Goal: Task Accomplishment & Management: Use online tool/utility

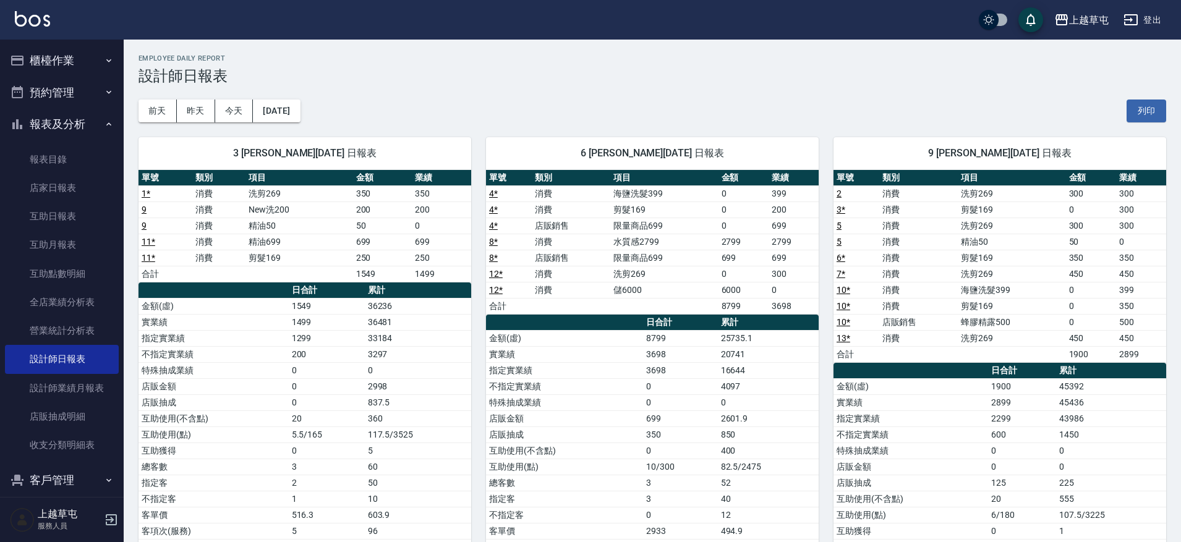
click at [56, 63] on button "櫃檯作業" at bounding box center [62, 61] width 114 height 32
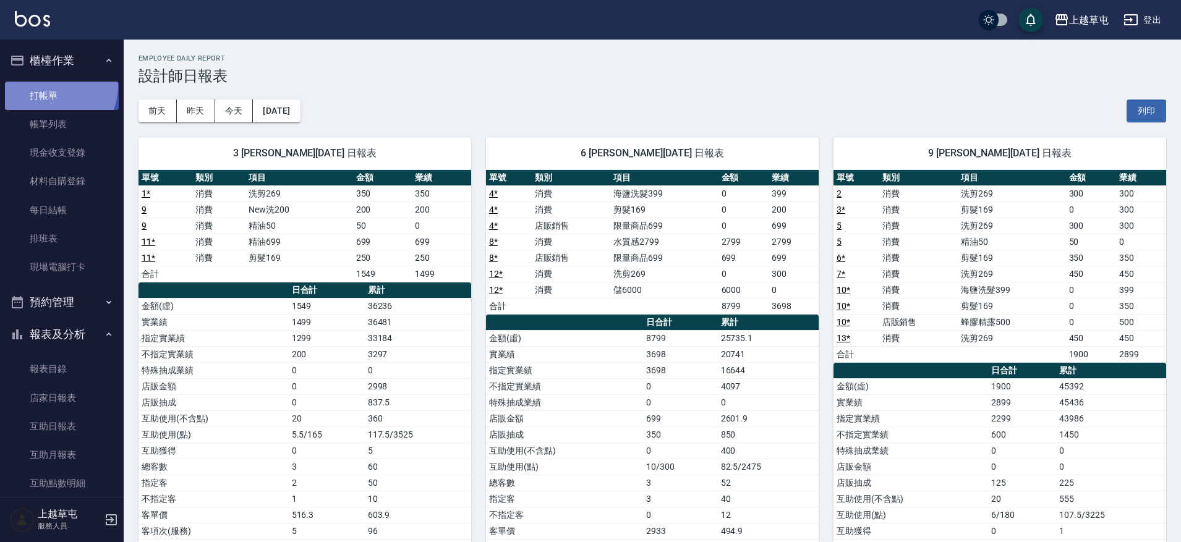
click at [55, 86] on link "打帳單" at bounding box center [62, 96] width 114 height 28
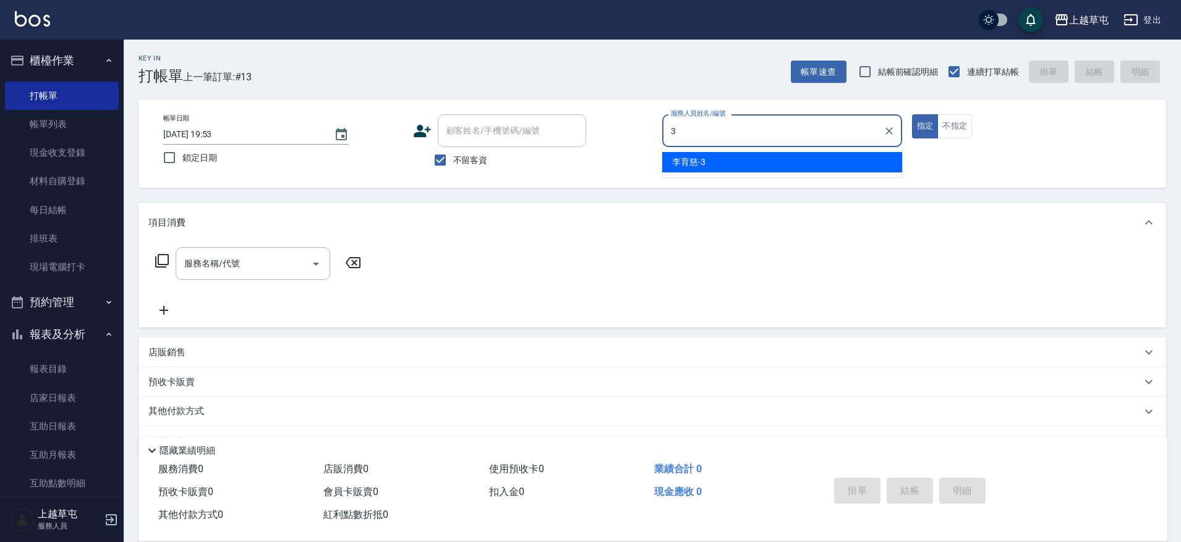
type input "[PERSON_NAME]-3"
type button "true"
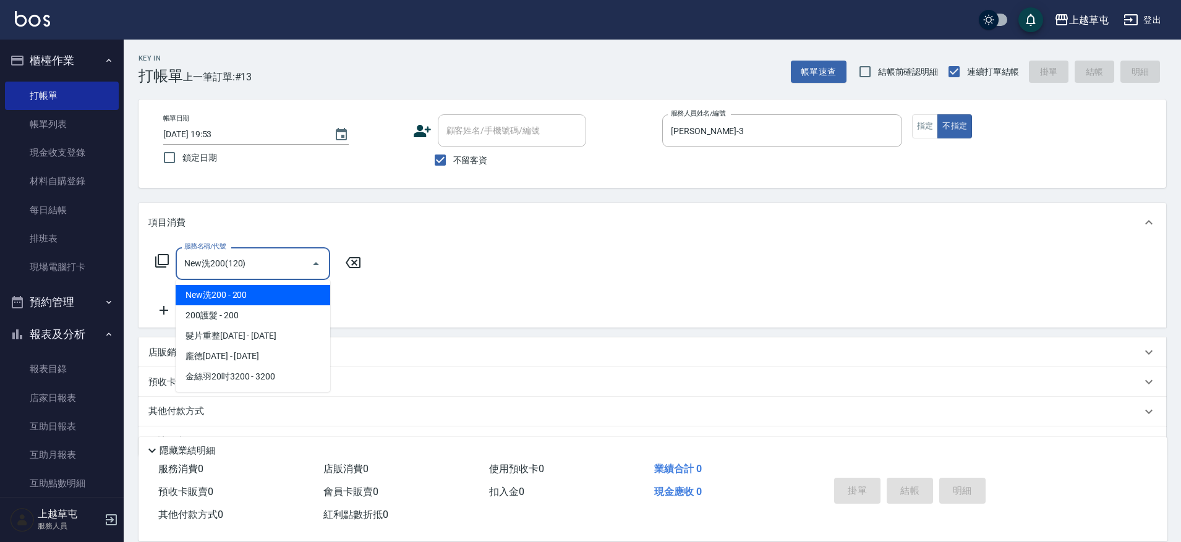
type input "New洗200(120)"
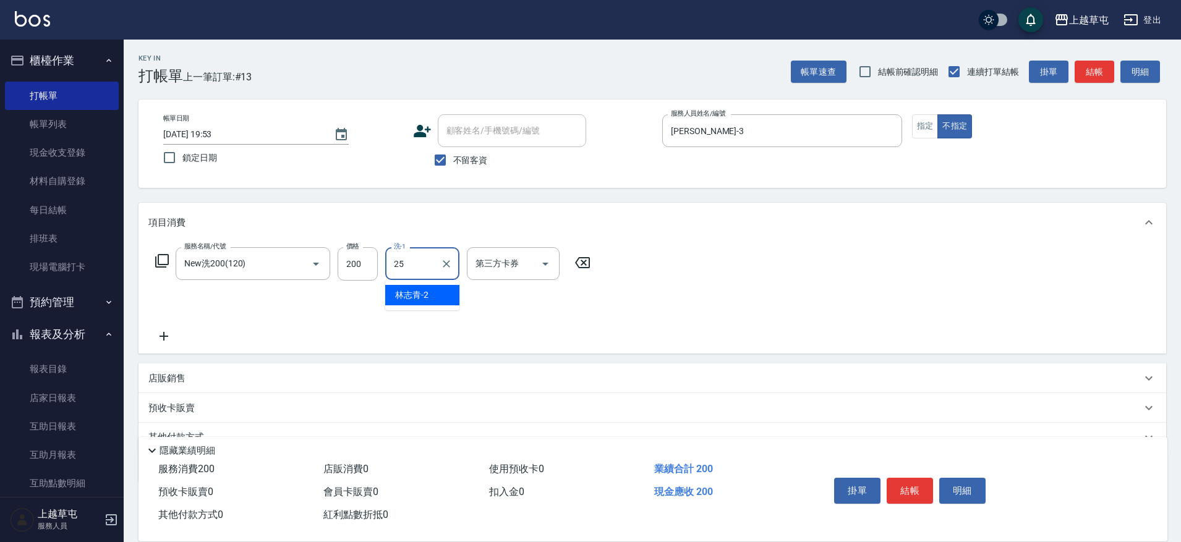
type input "[PERSON_NAME]25"
type input "儲值卡"
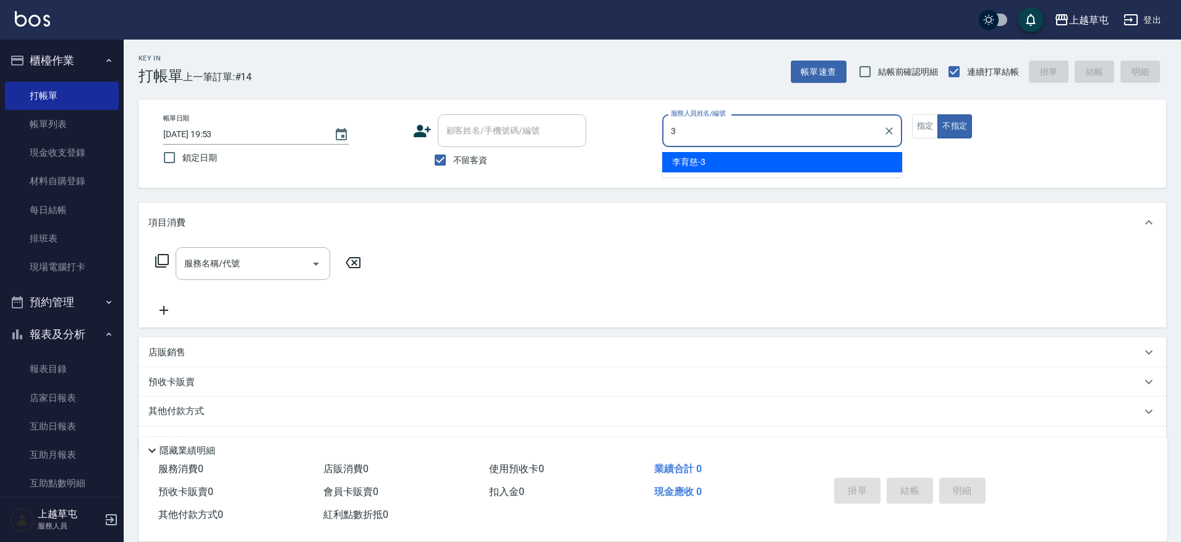
type input "[PERSON_NAME]-3"
type button "false"
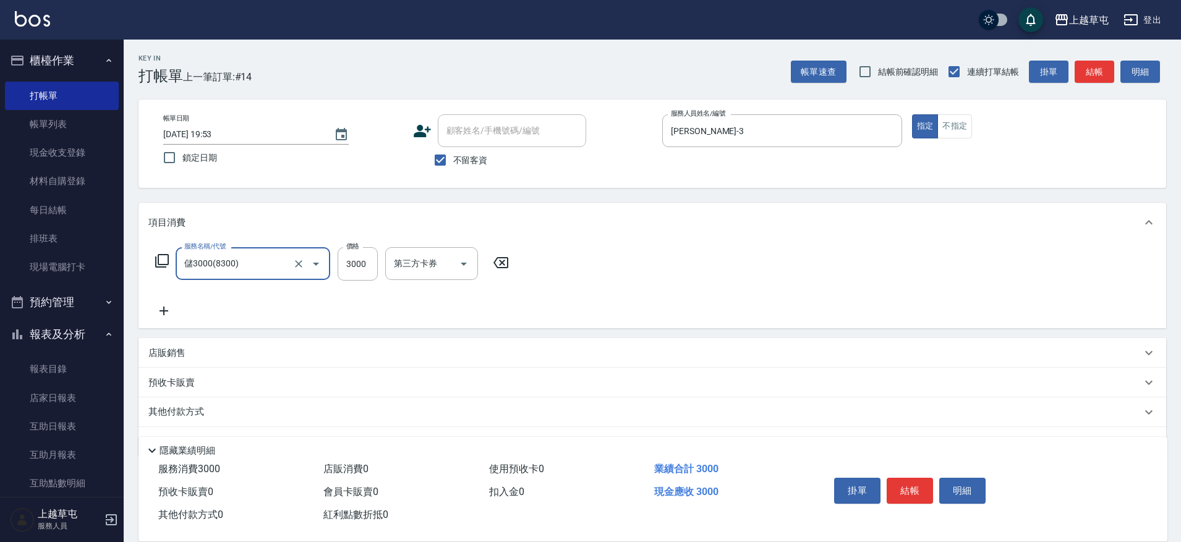
type input "儲3000(8300)"
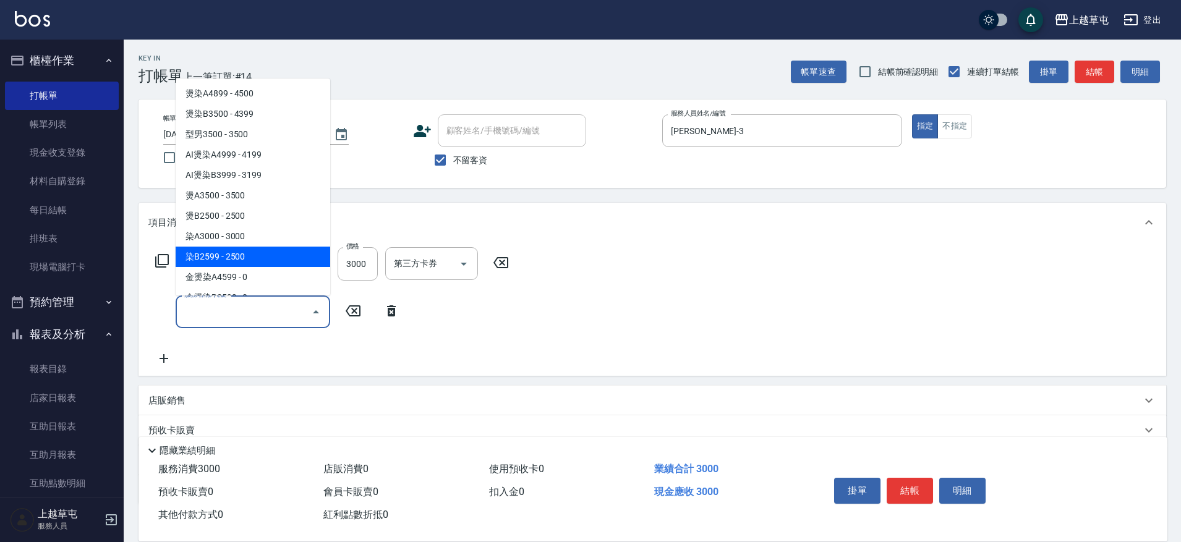
type input "染B2599(42)"
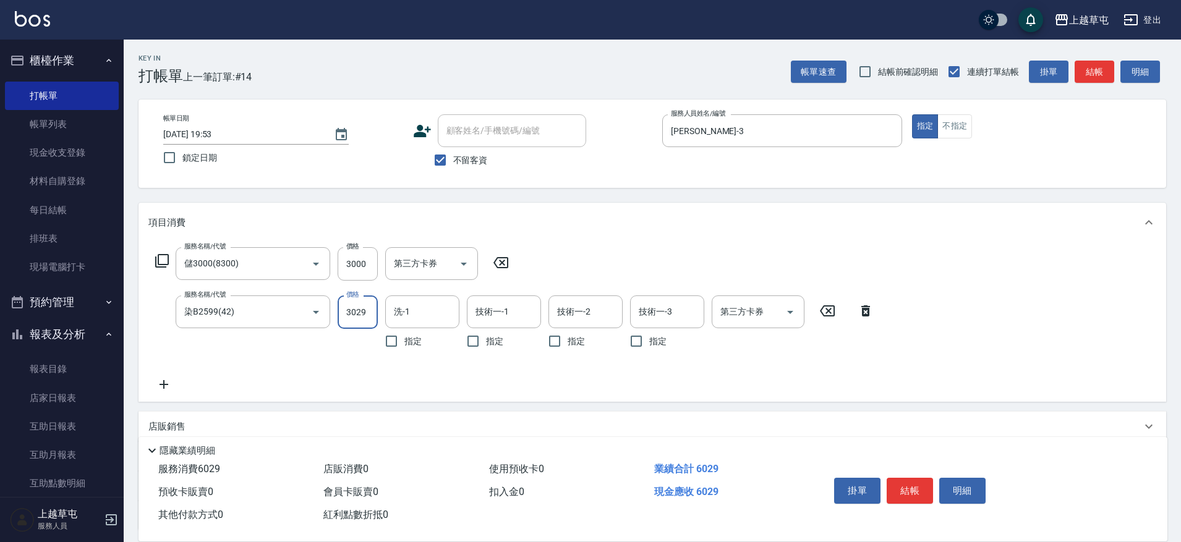
type input "3029"
type input "[PERSON_NAME]25"
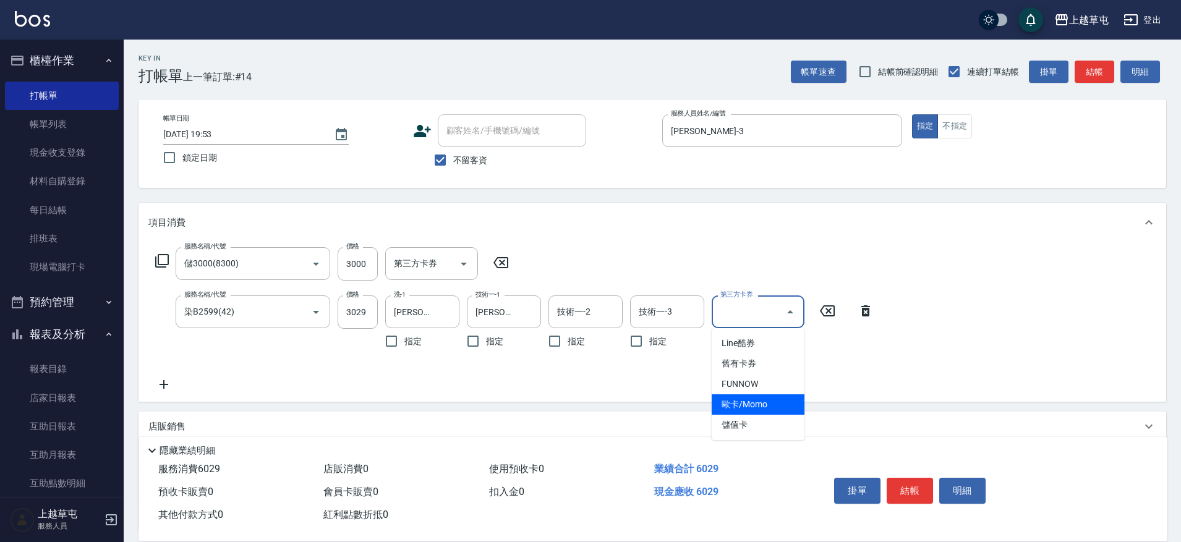
type input "儲值卡"
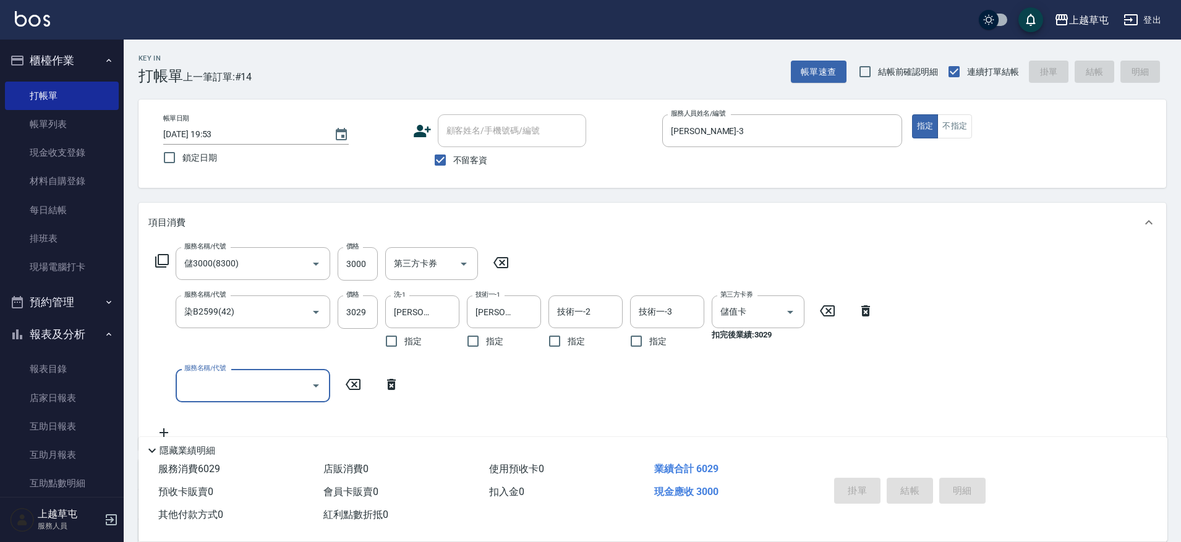
type input "[DATE] 19:54"
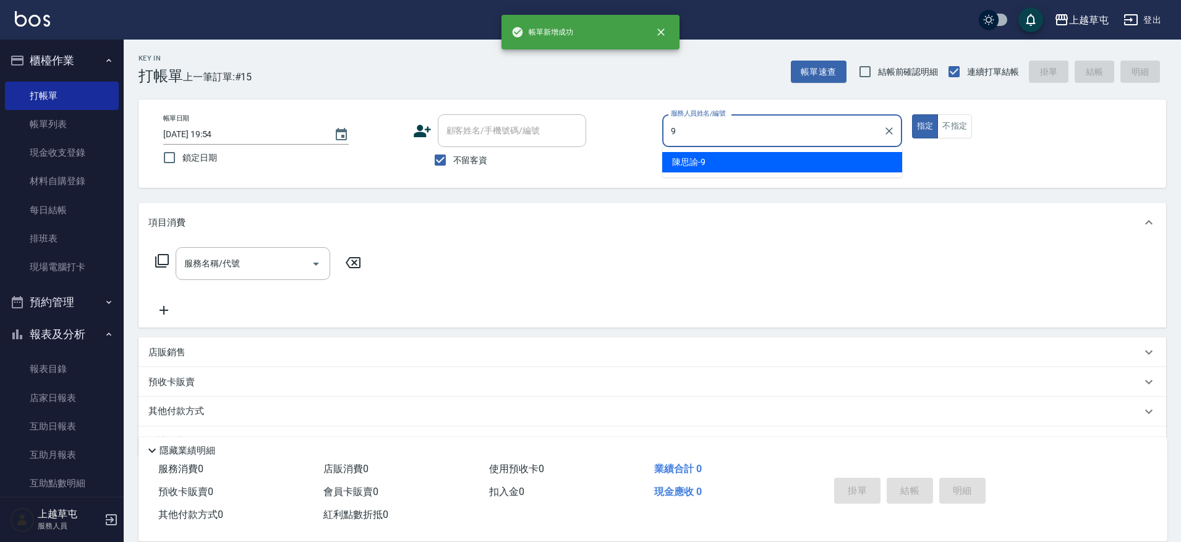
type input "[PERSON_NAME]-9"
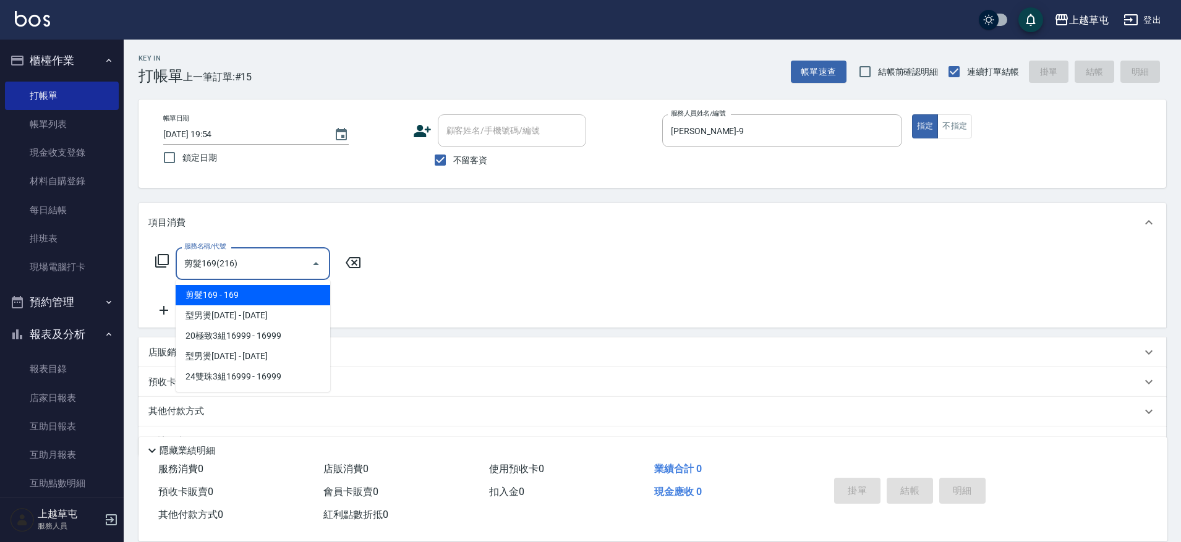
type input "剪髮169(216)"
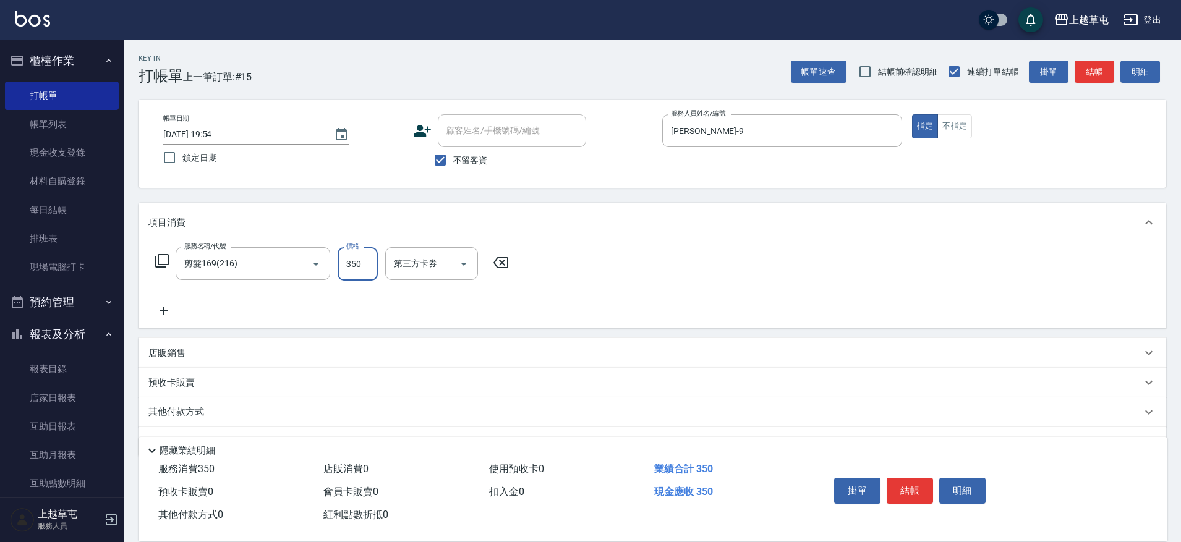
type input "350"
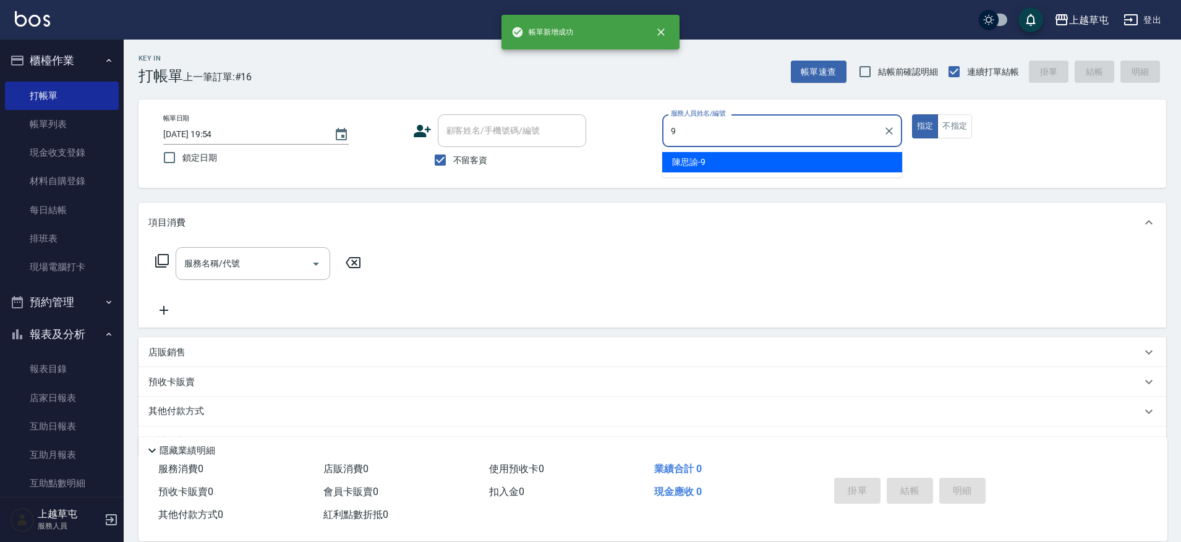
type input "[PERSON_NAME]-9"
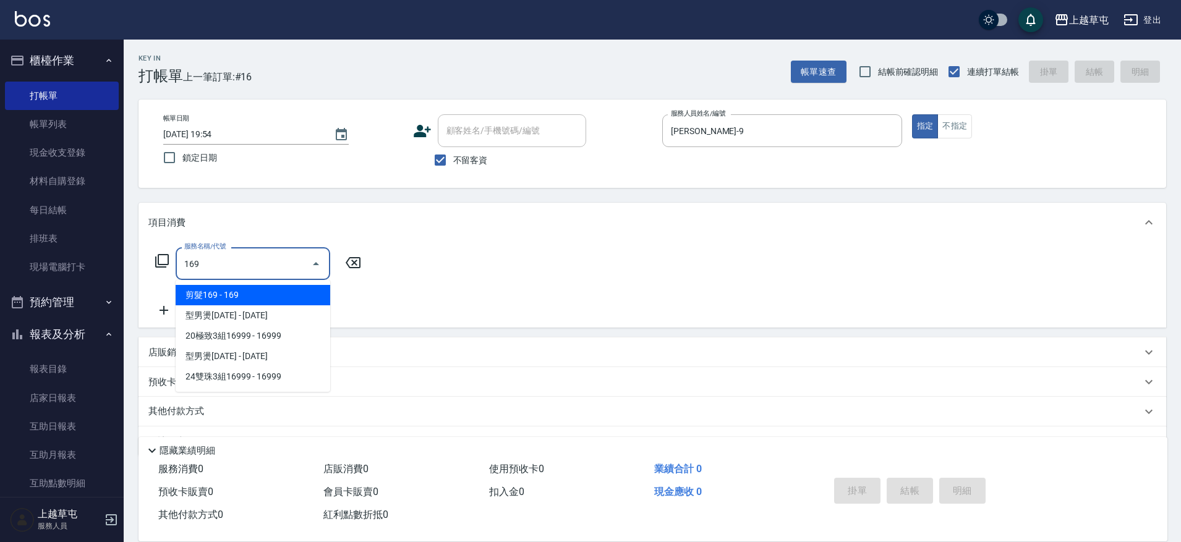
type input "剪髮169(216)"
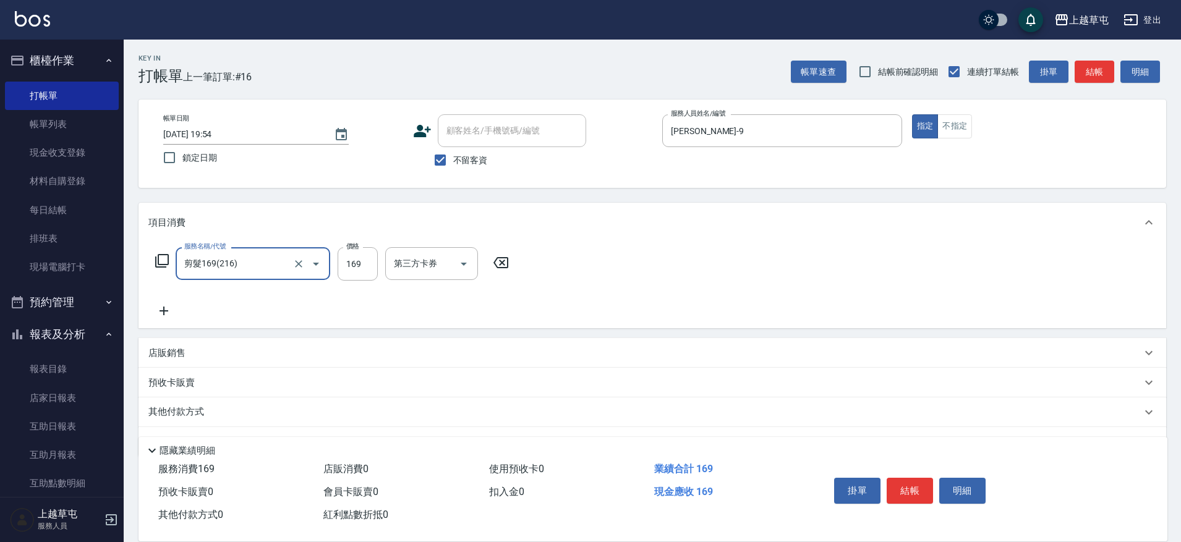
type input "剪髮169(216)"
type input "350"
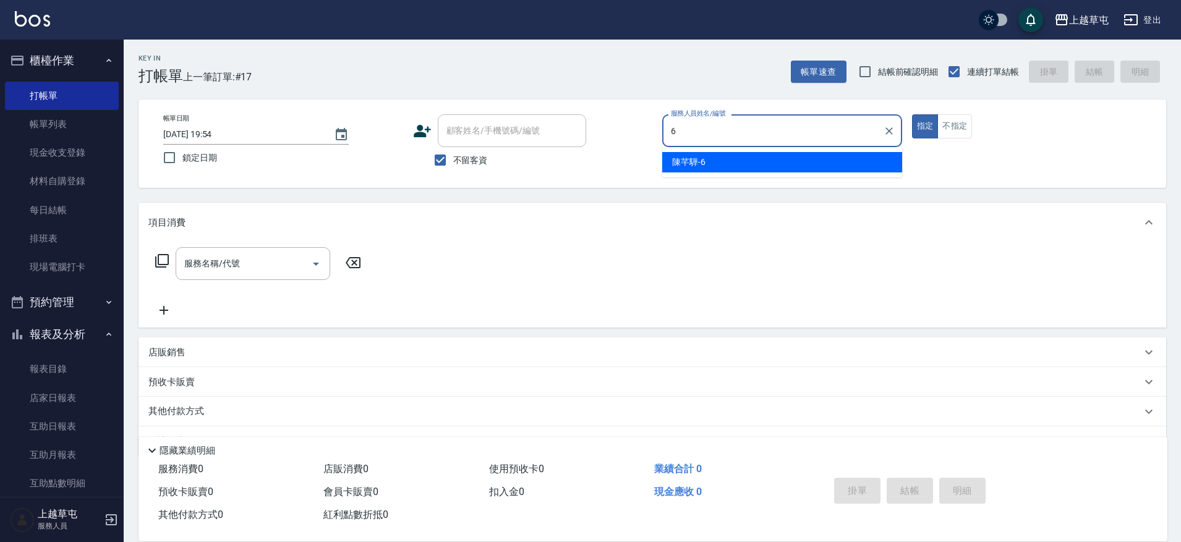
type input "[PERSON_NAME]-6"
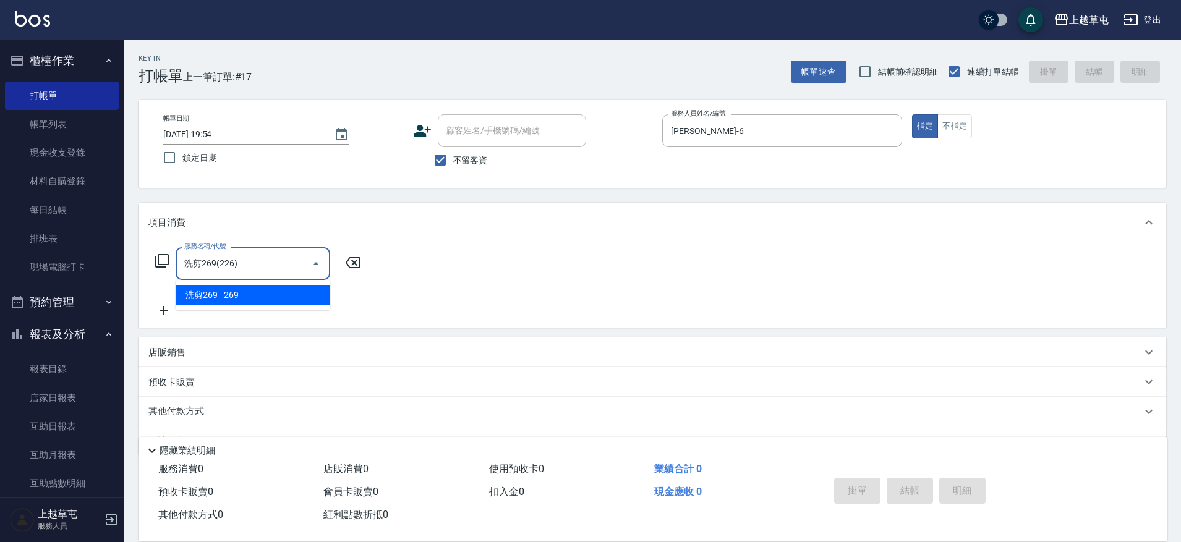
type input "洗剪269(226)"
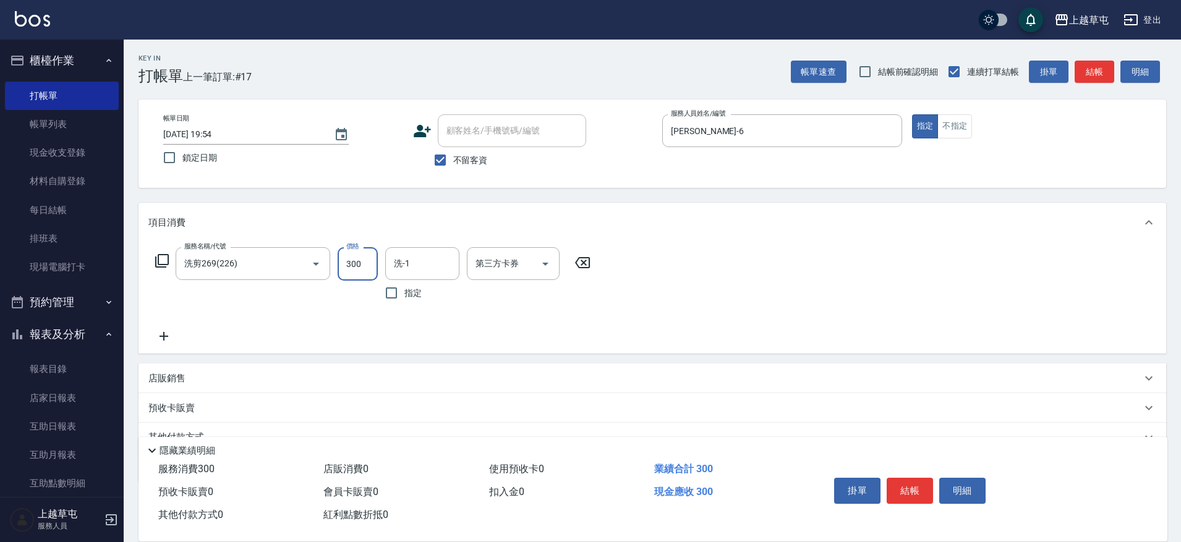
type input "300"
type input "[PERSON_NAME]-6"
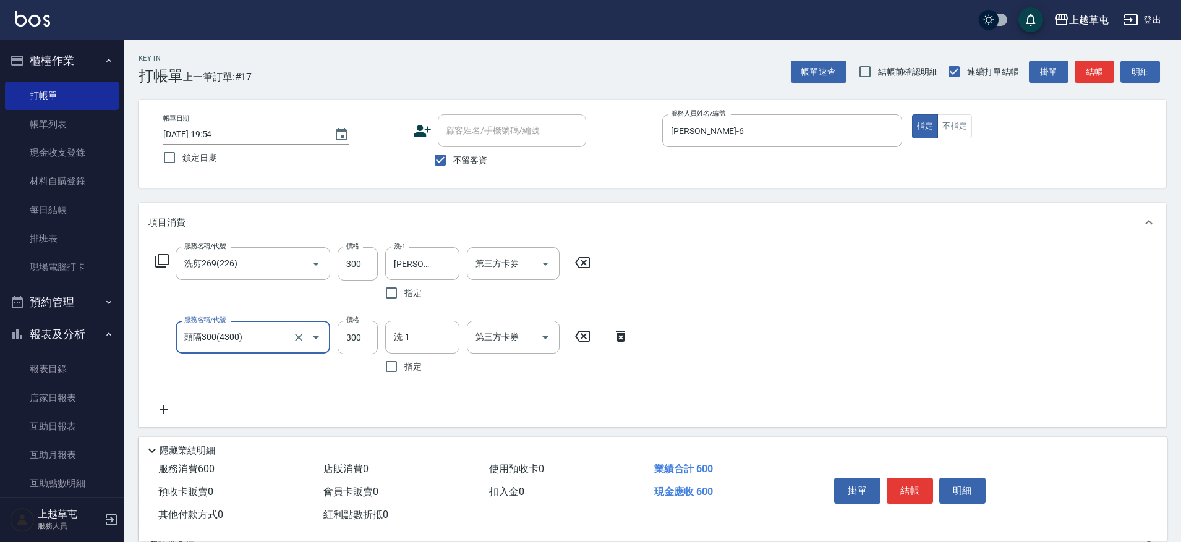
type input "頭隔300(4300)"
type input "[PERSON_NAME]-6"
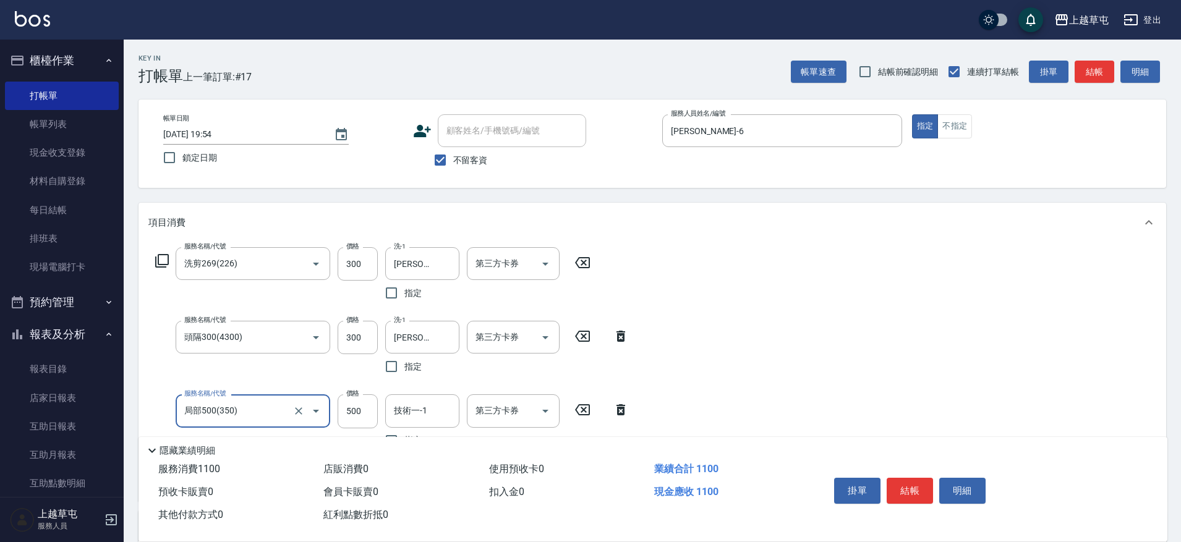
type input "局部500(350)"
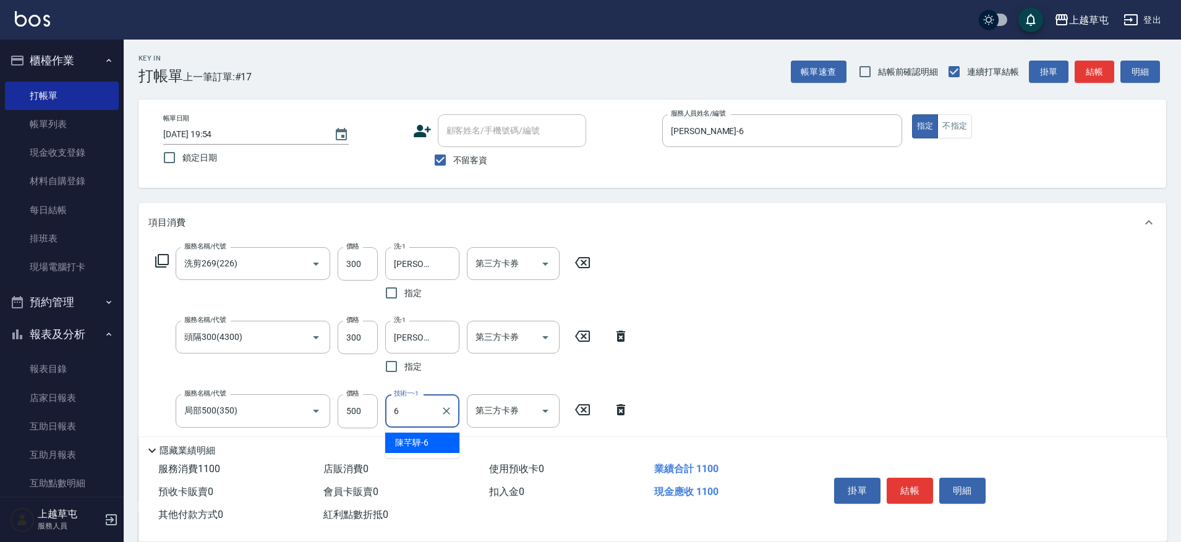
type input "[PERSON_NAME]-6"
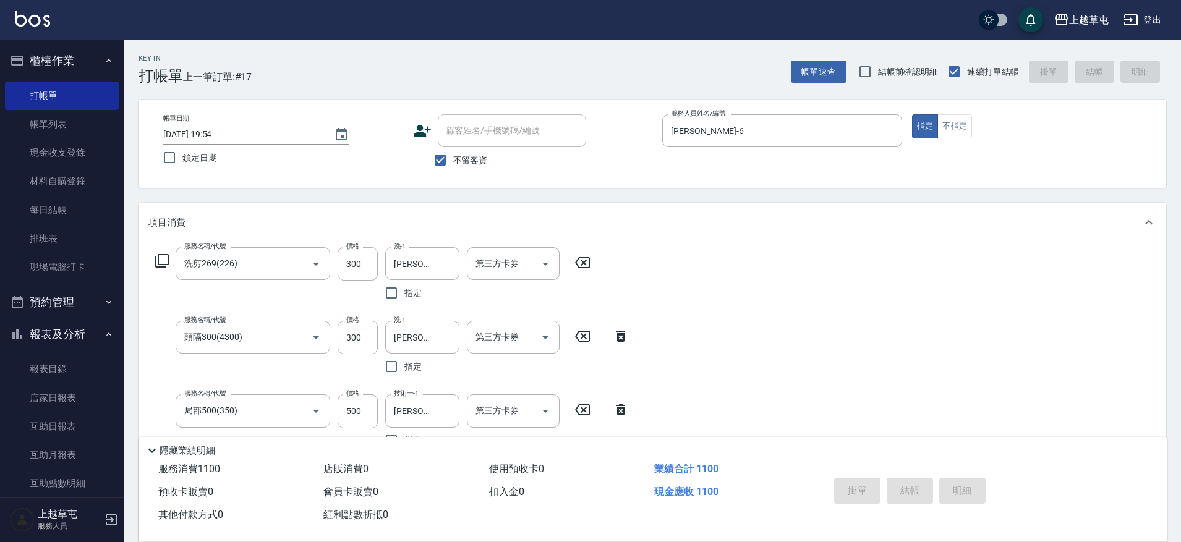
type input "[DATE] 19:56"
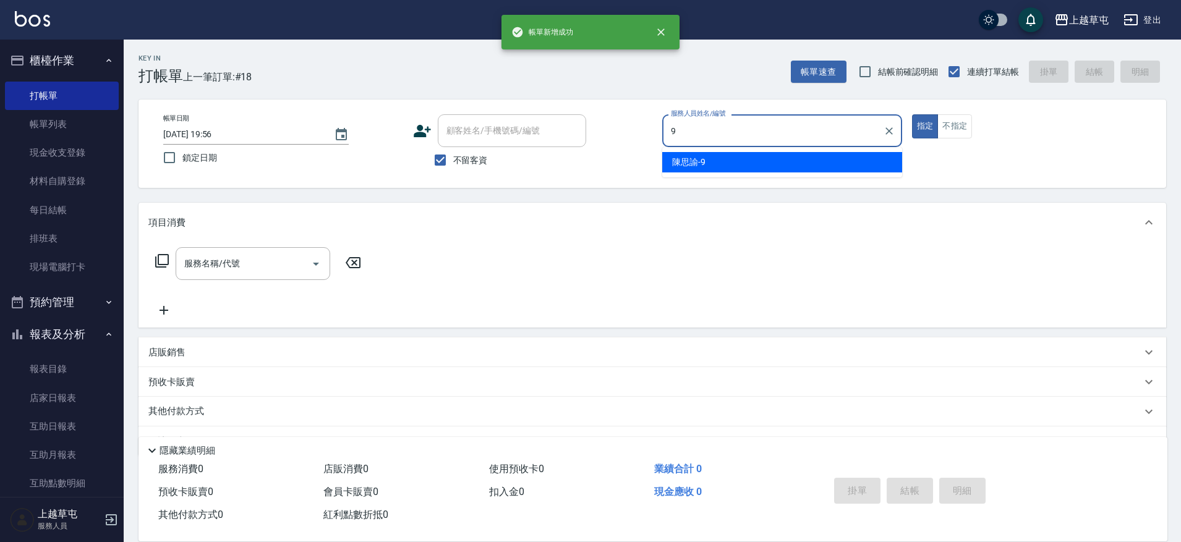
type input "[PERSON_NAME]-9"
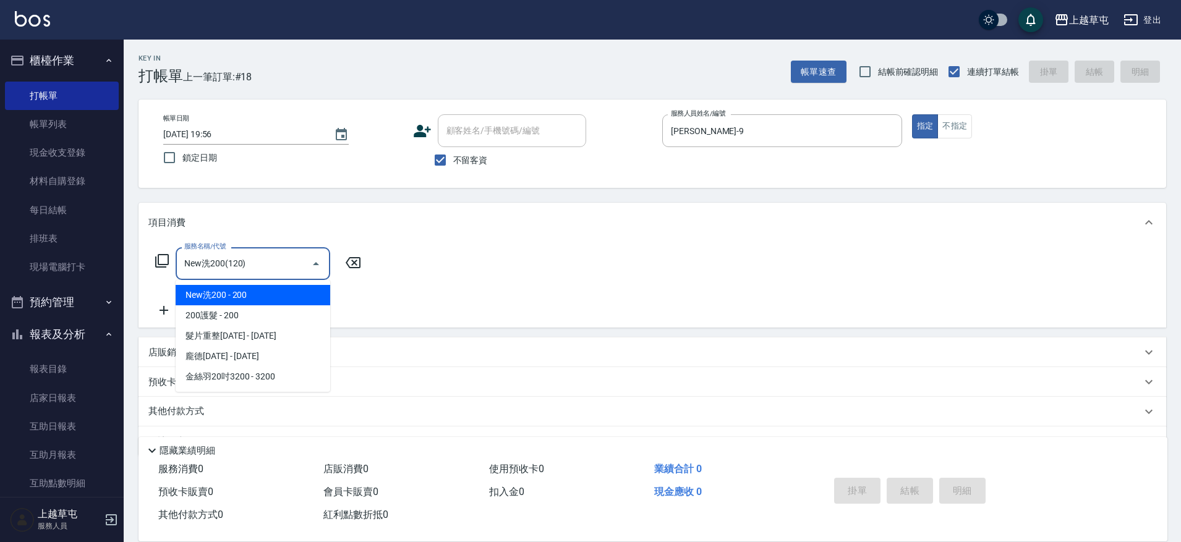
type input "New洗200(120)"
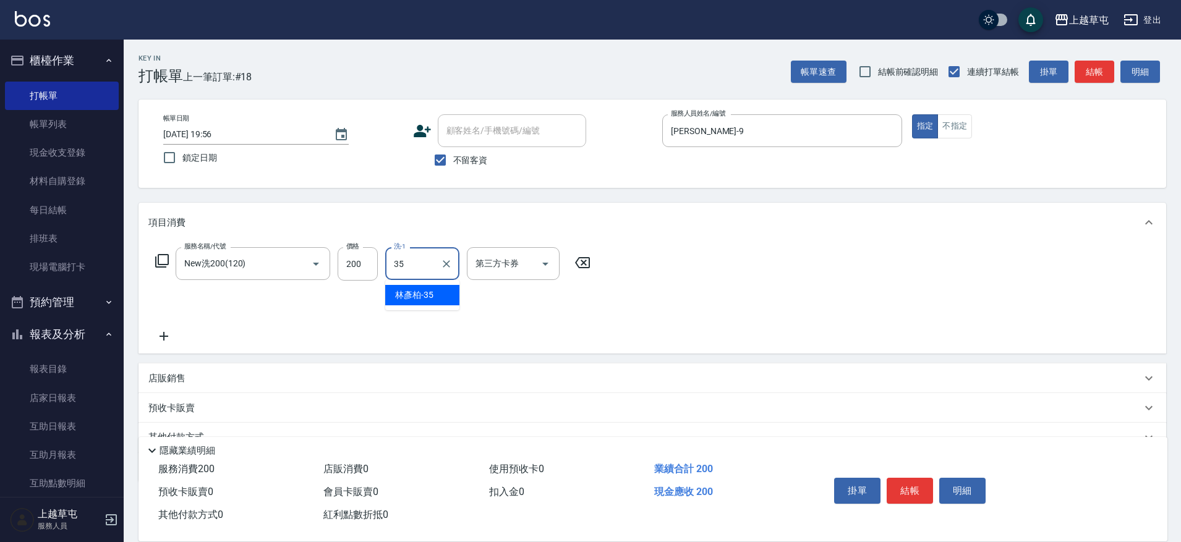
type input "[PERSON_NAME]-35"
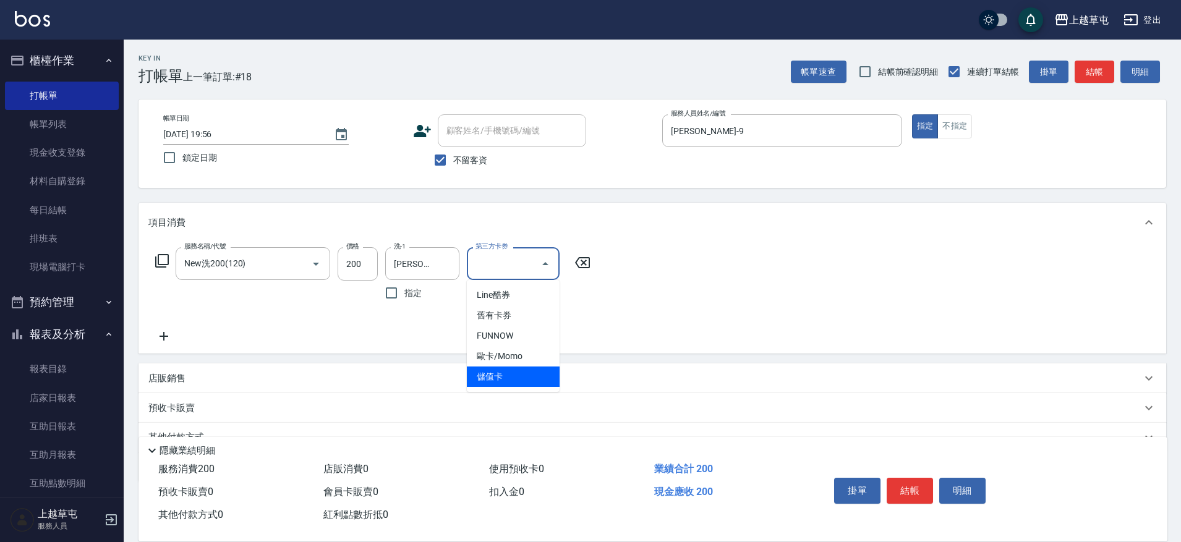
type input "儲值卡"
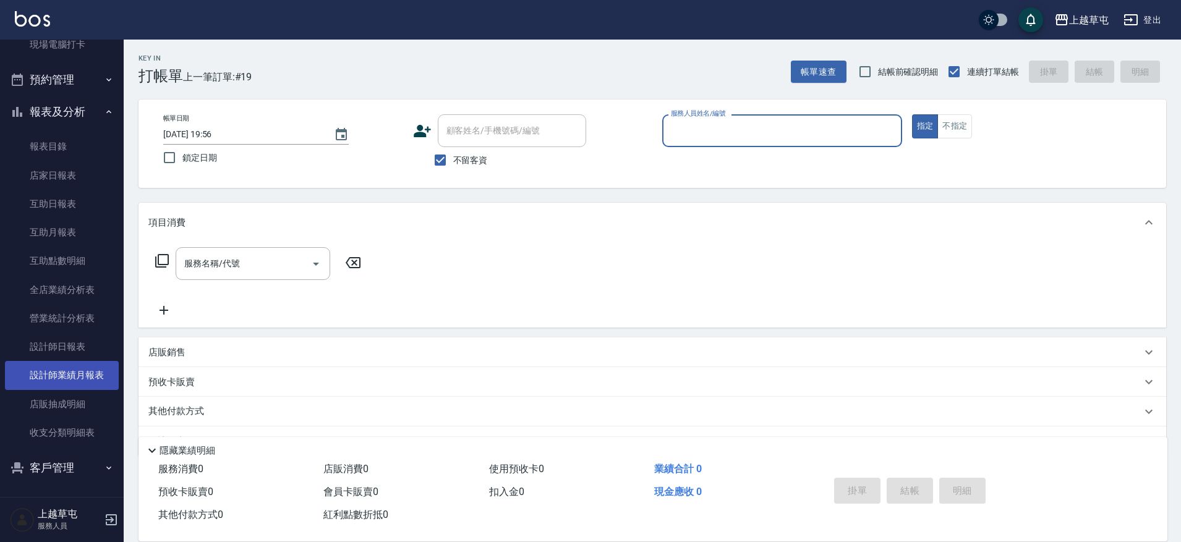
scroll to position [224, 0]
click at [64, 343] on link "設計師日報表" at bounding box center [62, 345] width 114 height 28
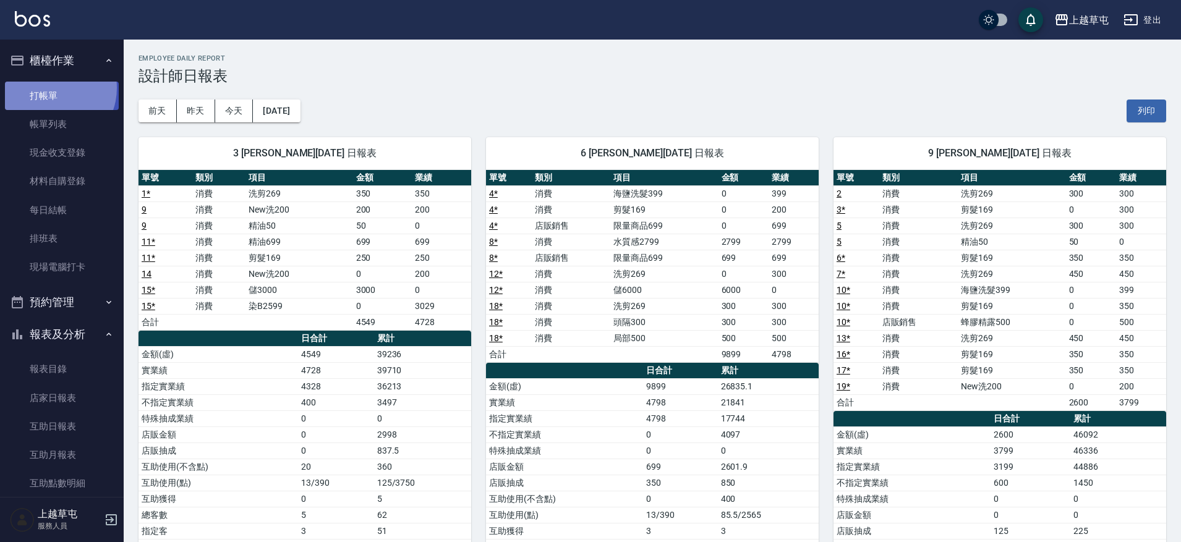
click at [51, 88] on link "打帳單" at bounding box center [62, 96] width 114 height 28
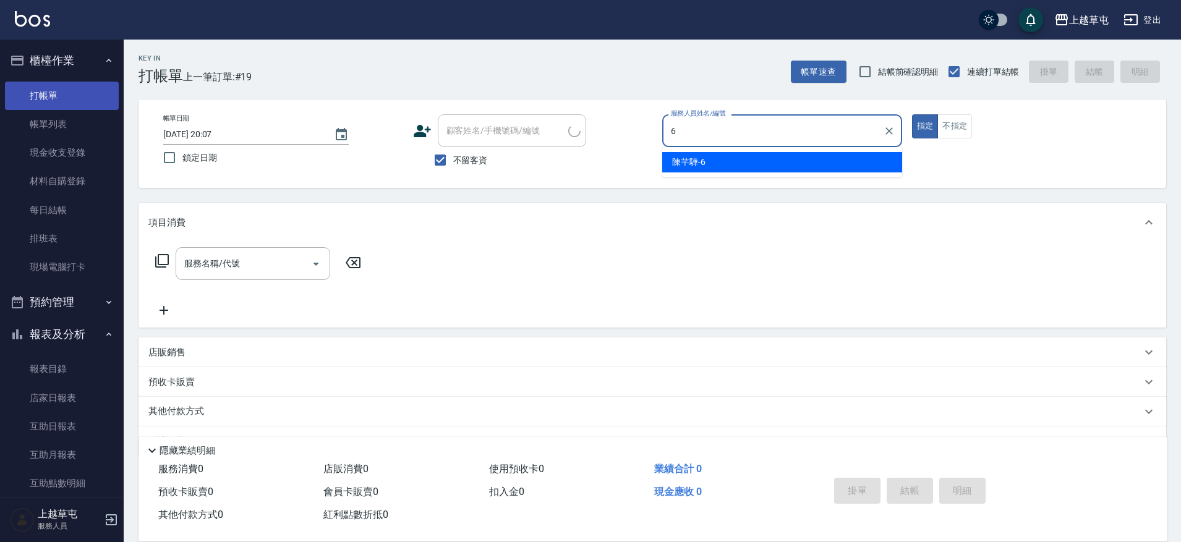
type input "[PERSON_NAME]-6"
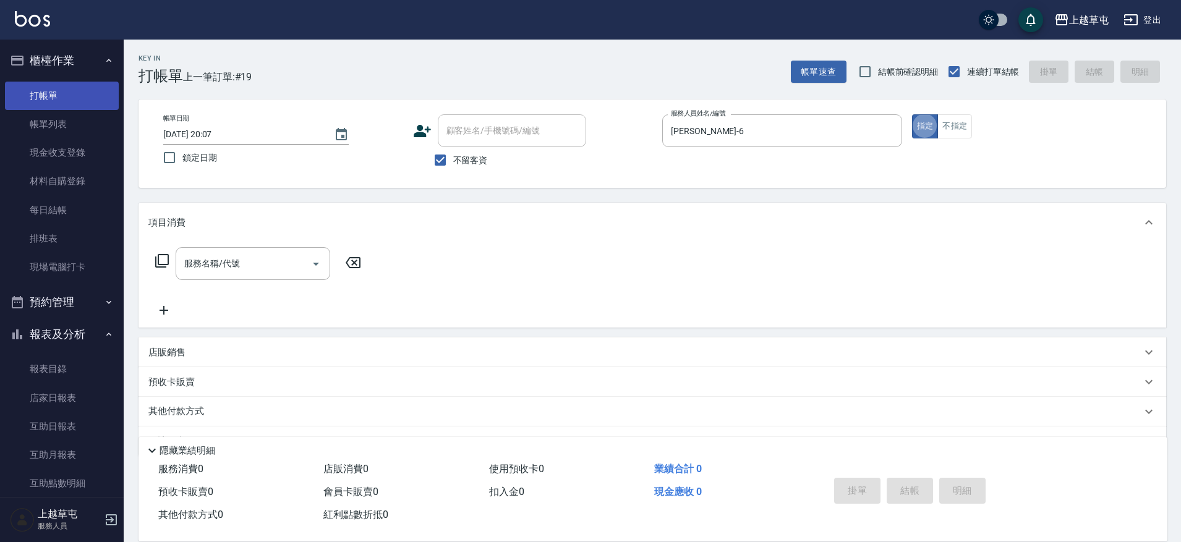
type button "true"
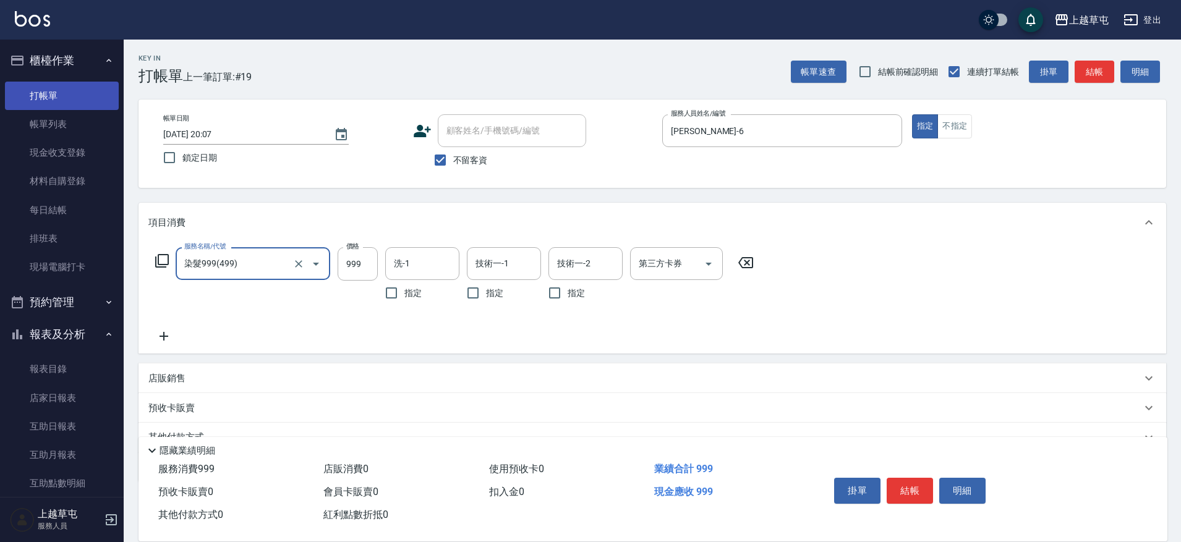
type input "染髮999(499)"
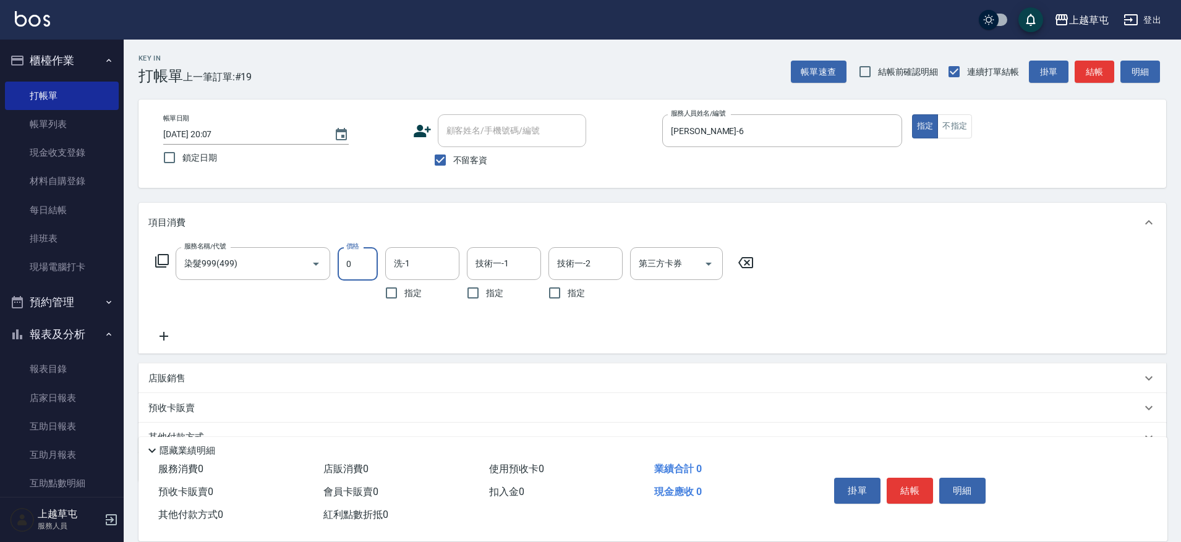
click at [367, 258] on input "0" at bounding box center [358, 263] width 40 height 33
type input "800"
type input "[PERSON_NAME]-6"
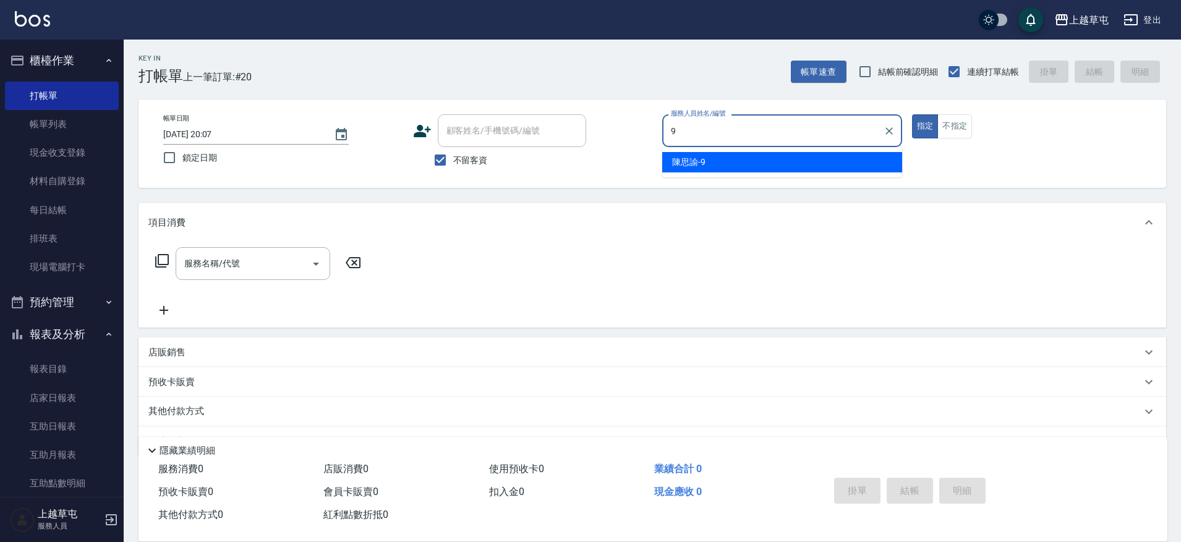
type input "[PERSON_NAME]-9"
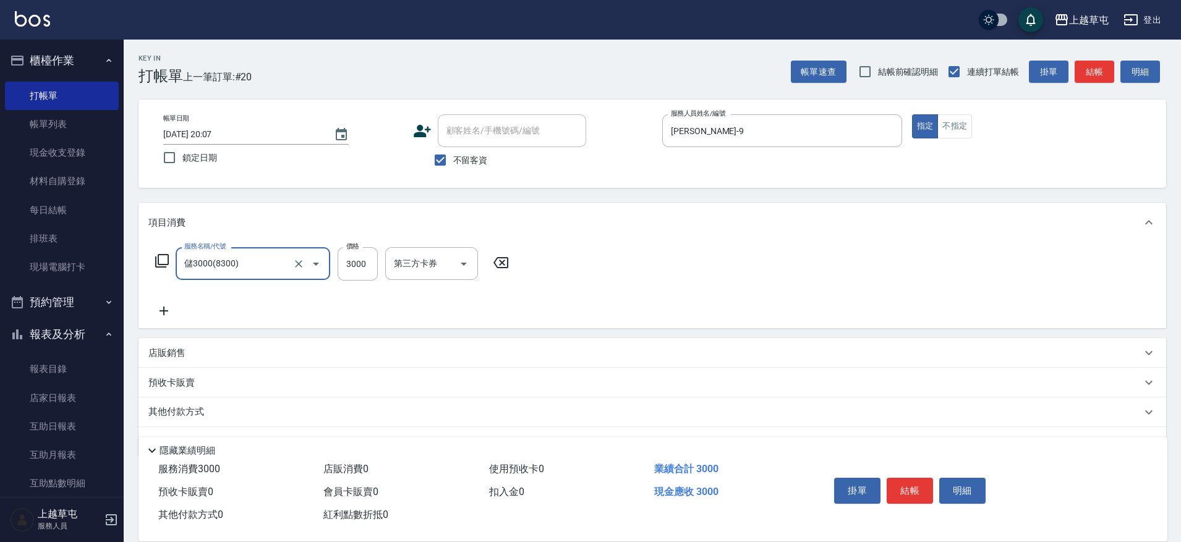
type input "儲3000(8300)"
type input "2000"
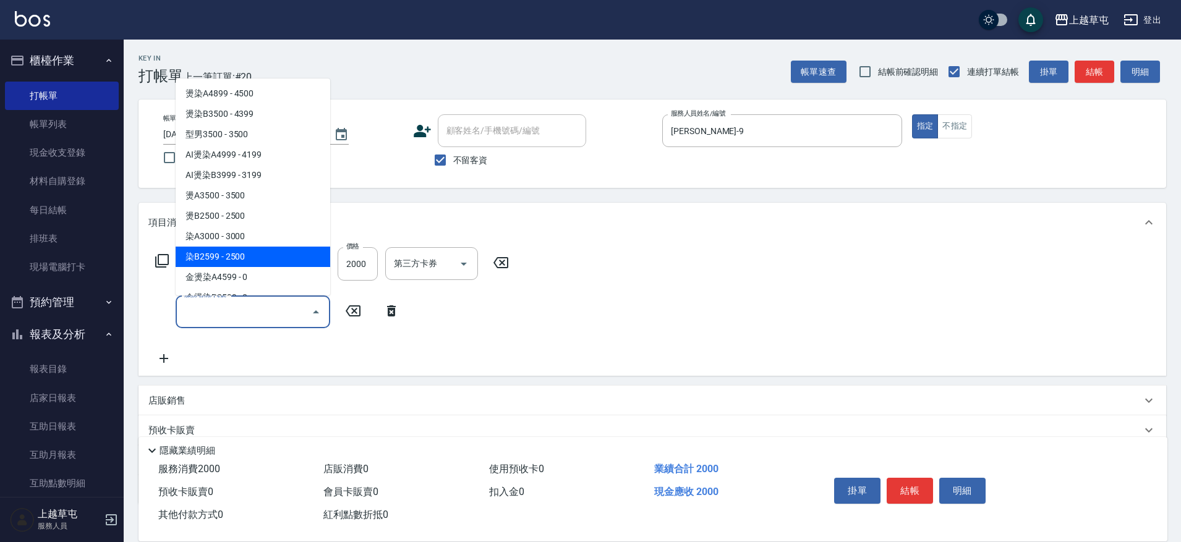
type input "染B2599(42)"
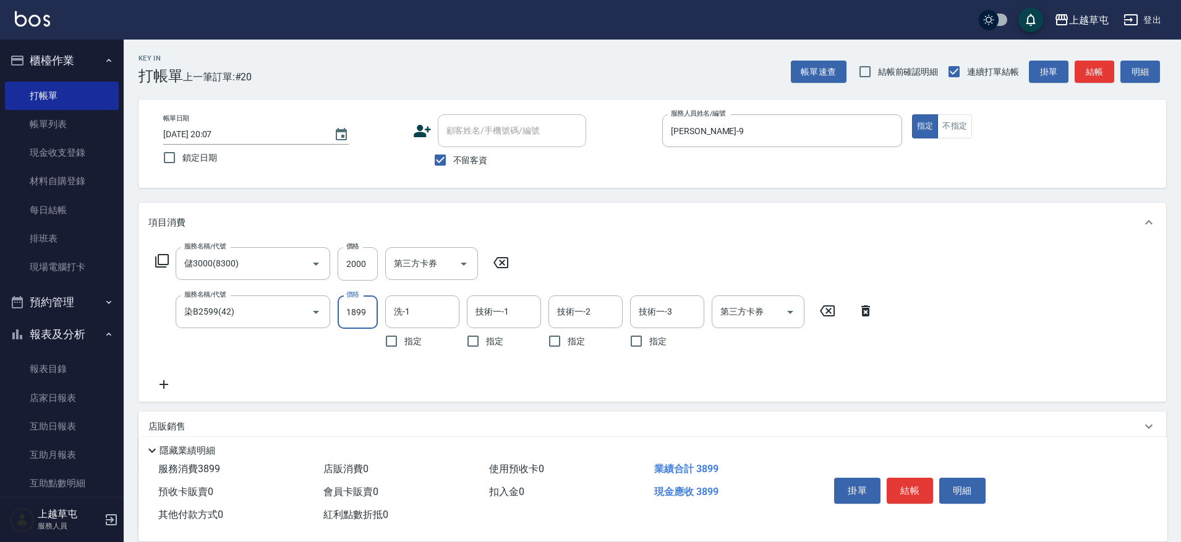
type input "1899"
type input "[PERSON_NAME]-35"
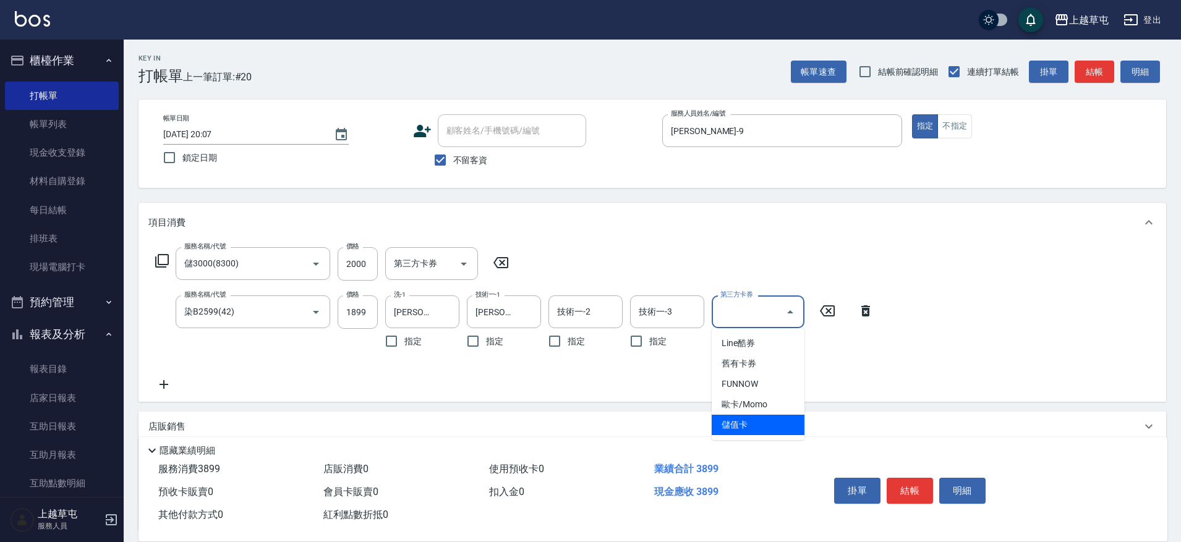
type input "儲值卡"
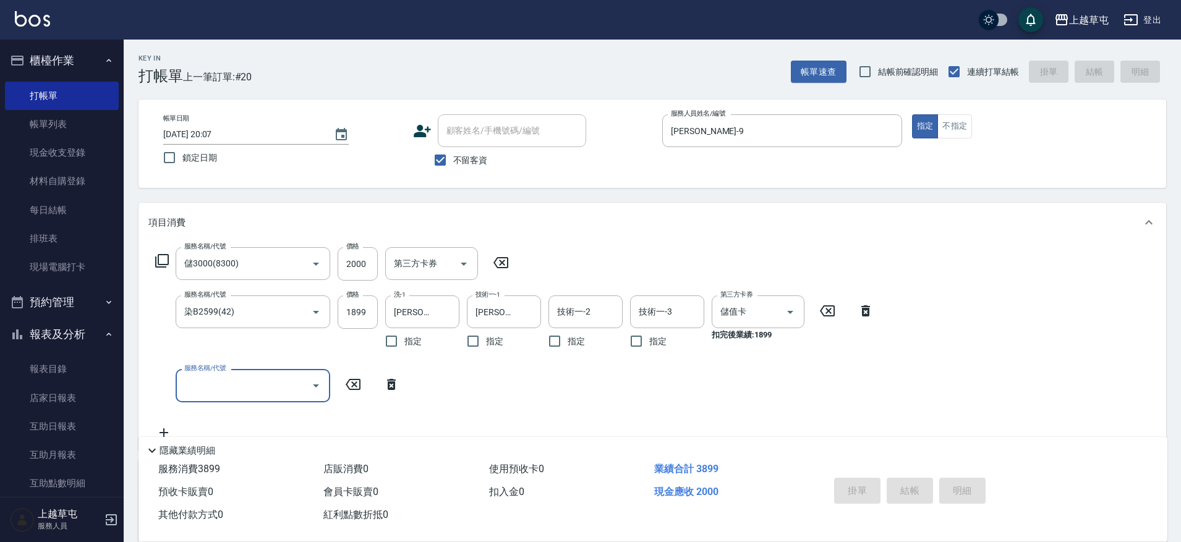
type input "[DATE] 20:11"
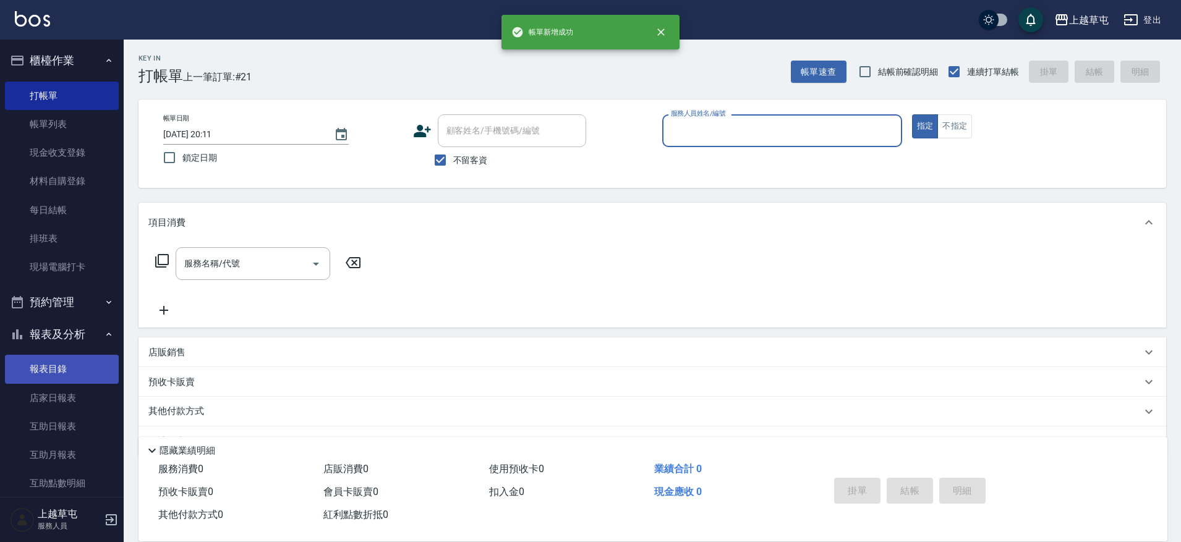
click at [41, 366] on link "報表目錄" at bounding box center [62, 369] width 114 height 28
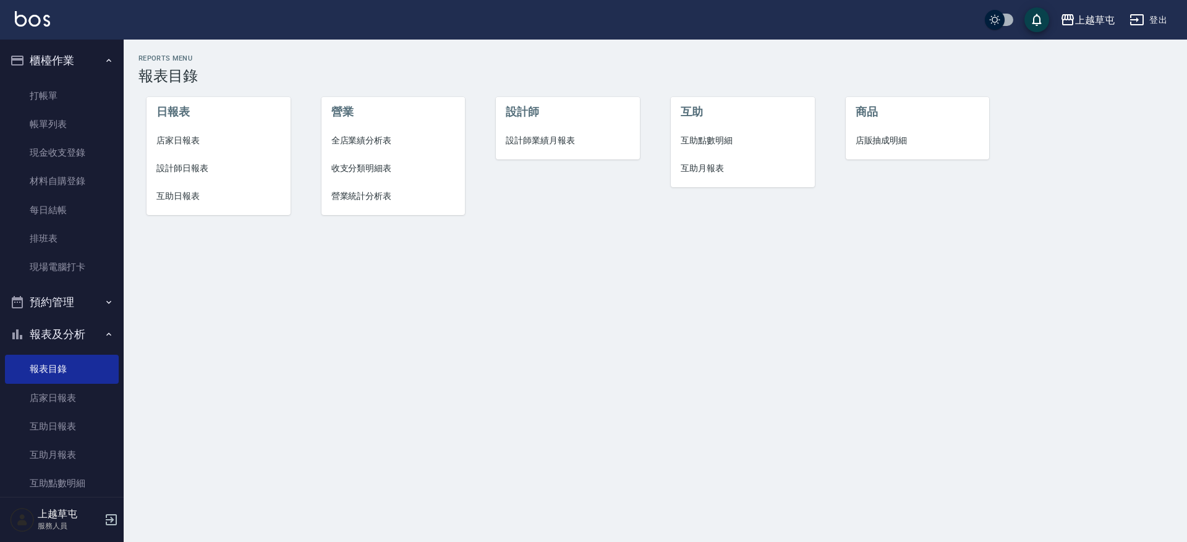
click at [192, 140] on span "店家日報表" at bounding box center [218, 140] width 124 height 13
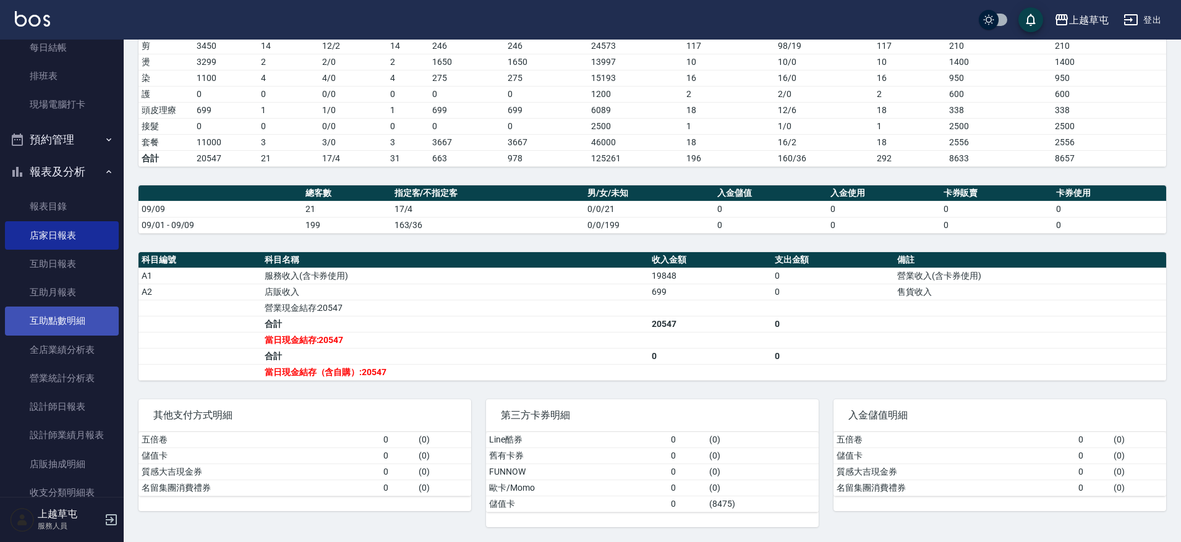
scroll to position [185, 0]
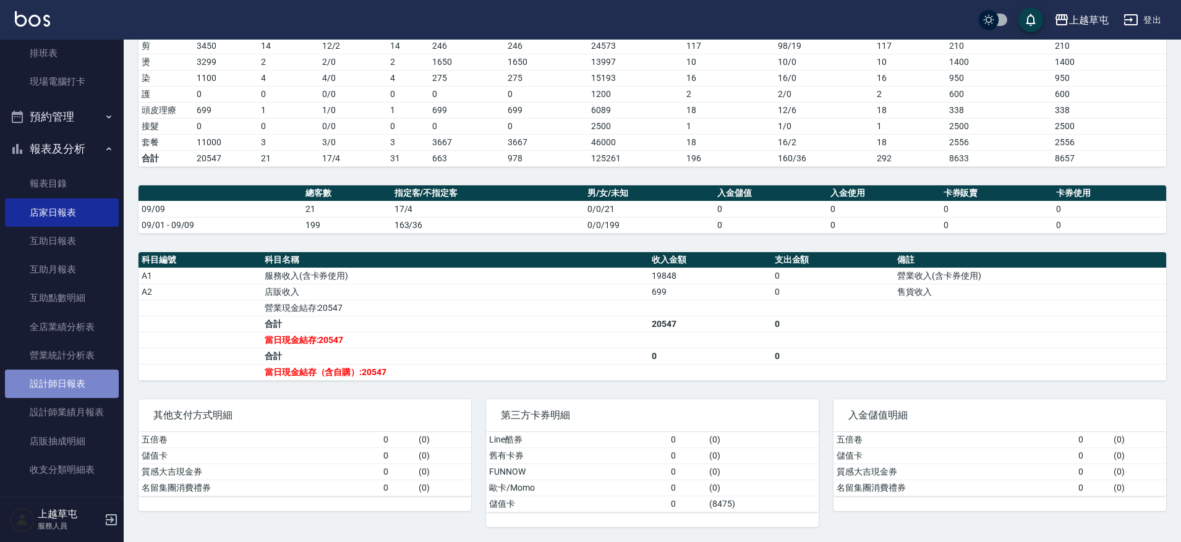
click at [63, 391] on link "設計師日報表" at bounding box center [62, 384] width 114 height 28
